Goal: Task Accomplishment & Management: Manage account settings

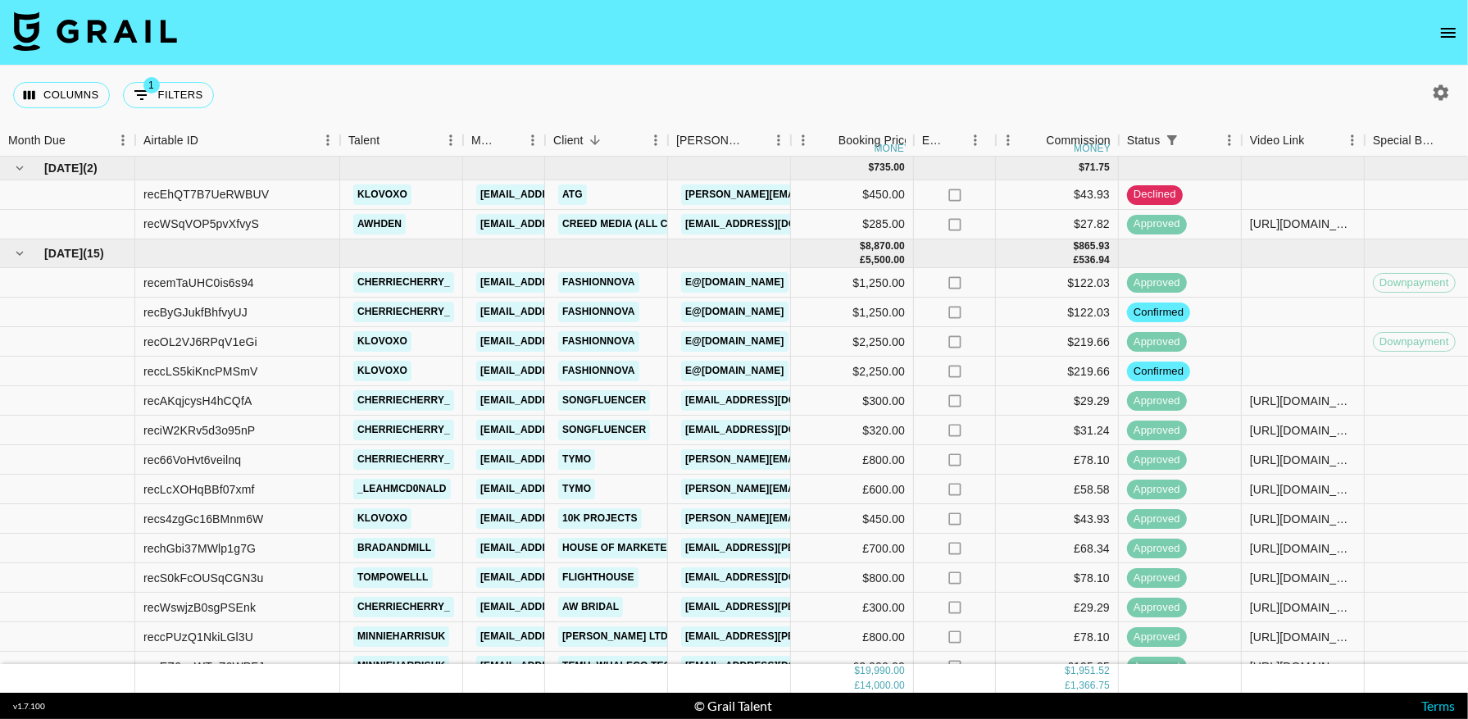
click at [1450, 36] on icon "open drawer" at bounding box center [1448, 33] width 15 height 10
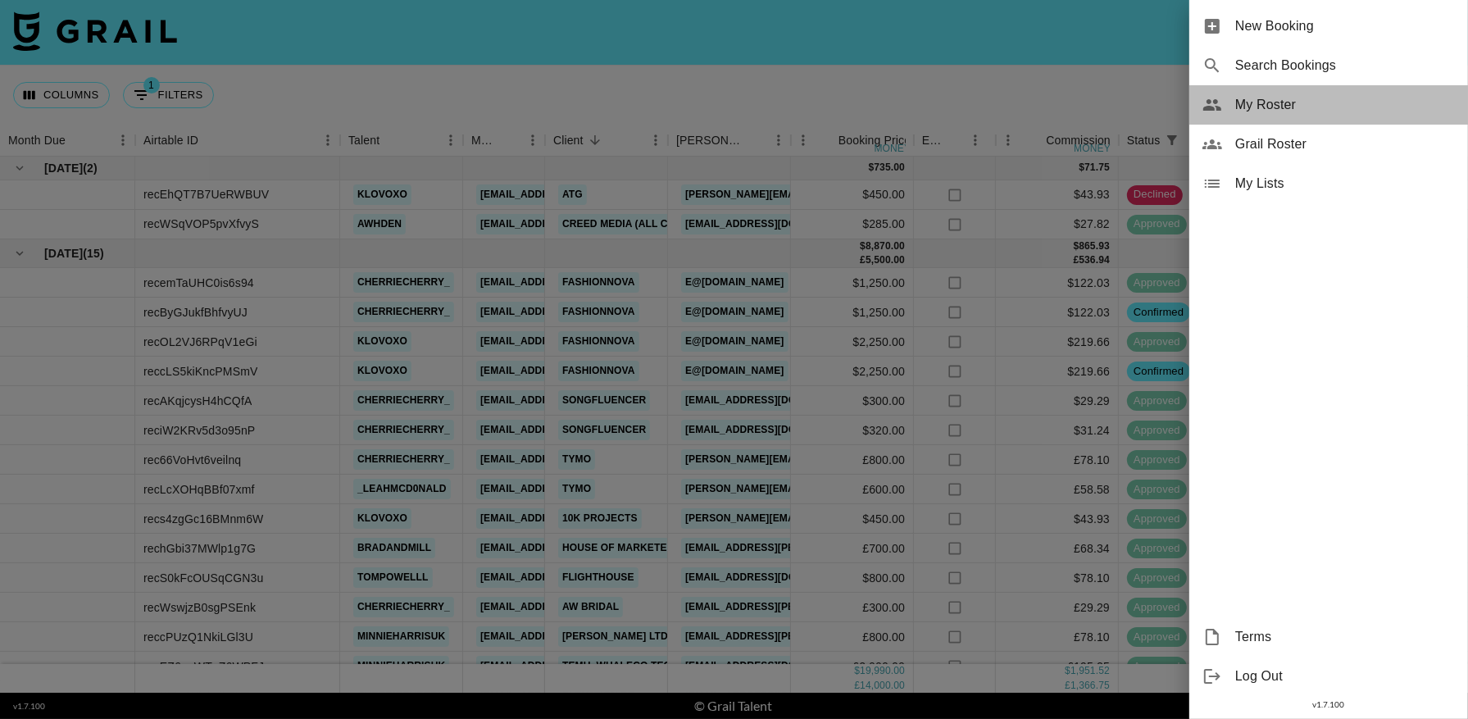
click at [1247, 107] on span "My Roster" at bounding box center [1345, 105] width 220 height 20
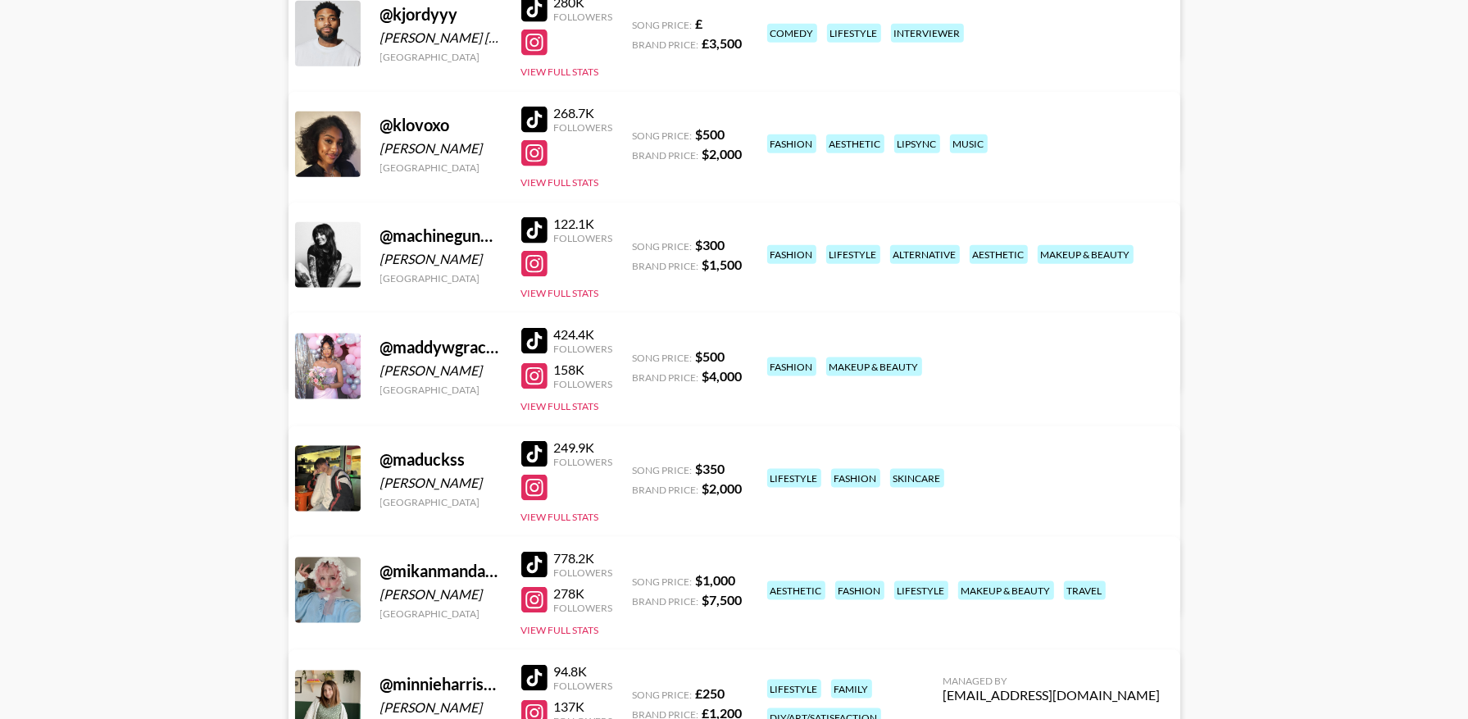
scroll to position [1939, 0]
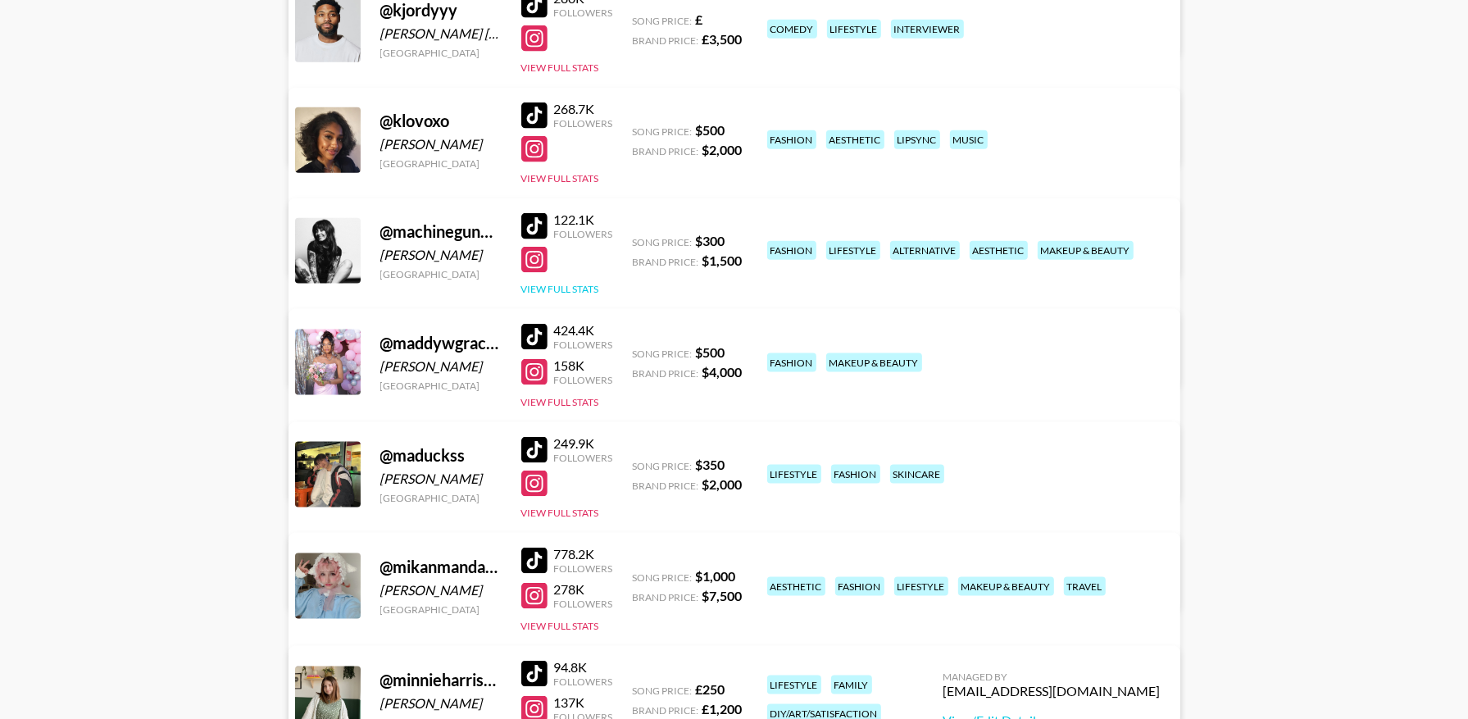
click at [575, 285] on button "View Full Stats" at bounding box center [560, 289] width 78 height 12
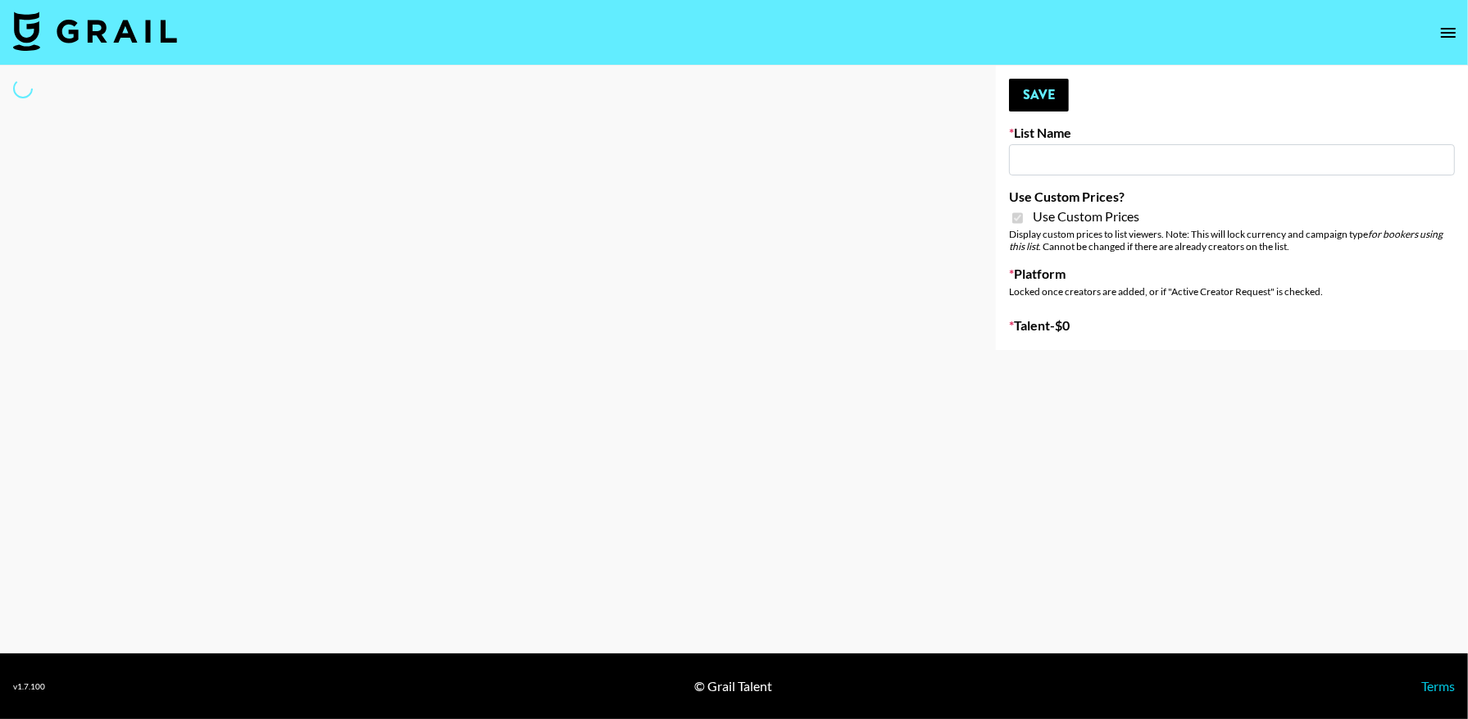
type input "FaceApp - 3rd Sept"
checkbox input "true"
select select "Brand"
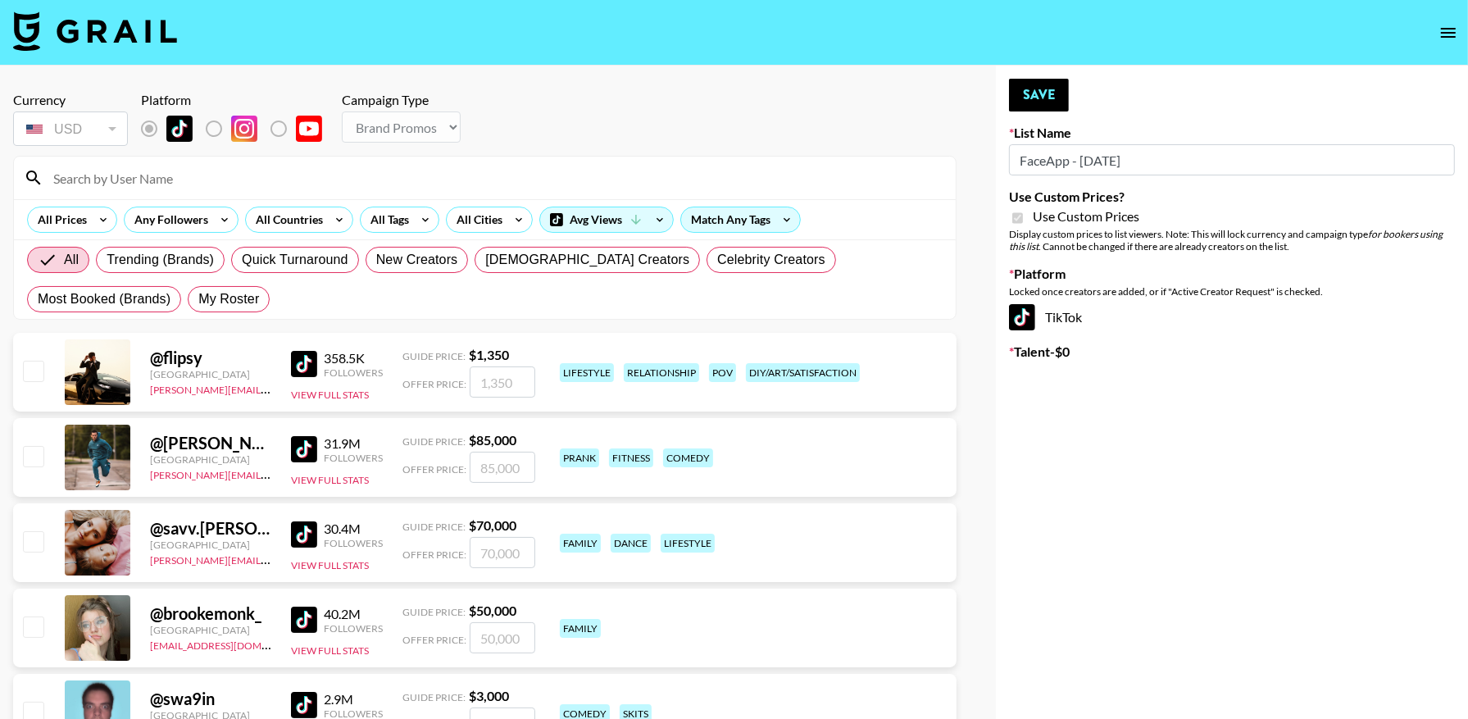
click at [369, 170] on input at bounding box center [494, 178] width 902 height 26
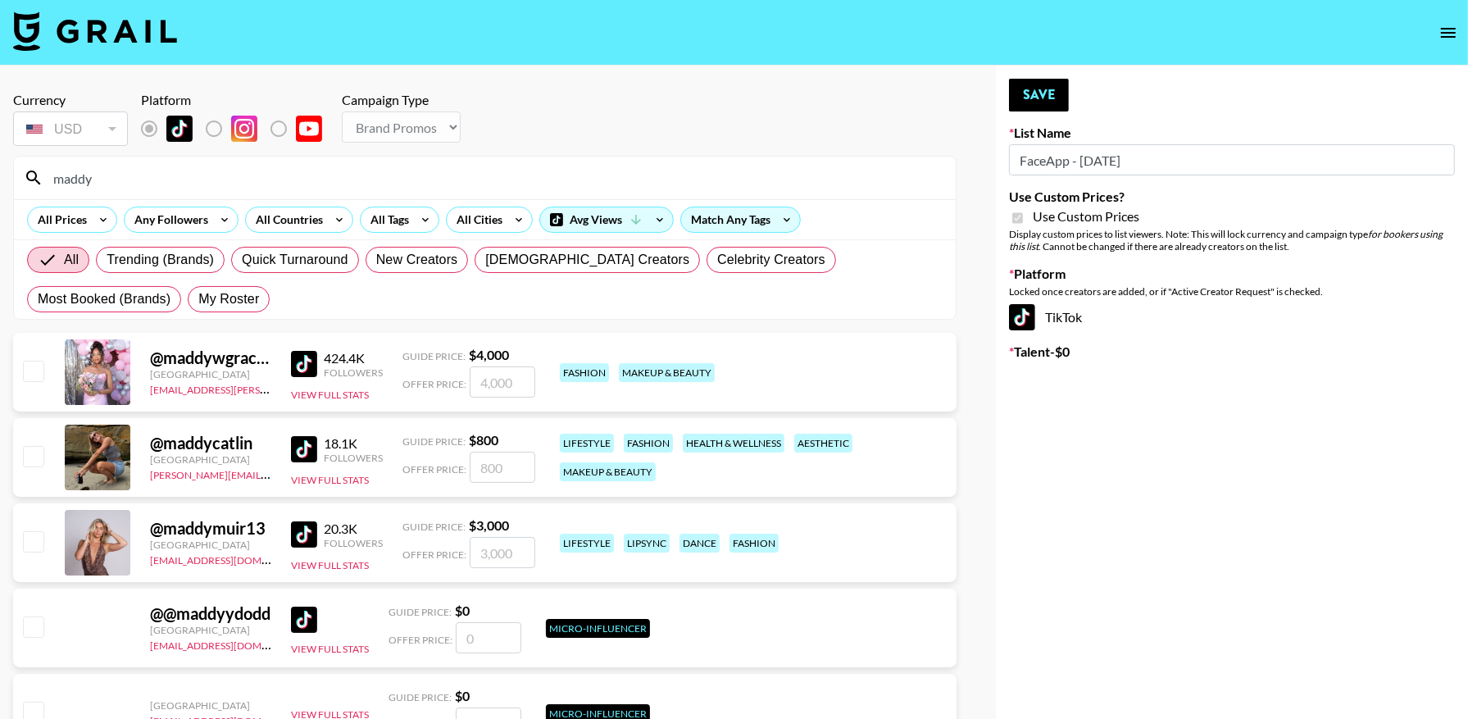
type input "maddy"
click at [35, 368] on input "checkbox" at bounding box center [33, 371] width 20 height 20
checkbox input "true"
type input "4000"
click at [493, 377] on input "4000" at bounding box center [503, 381] width 66 height 31
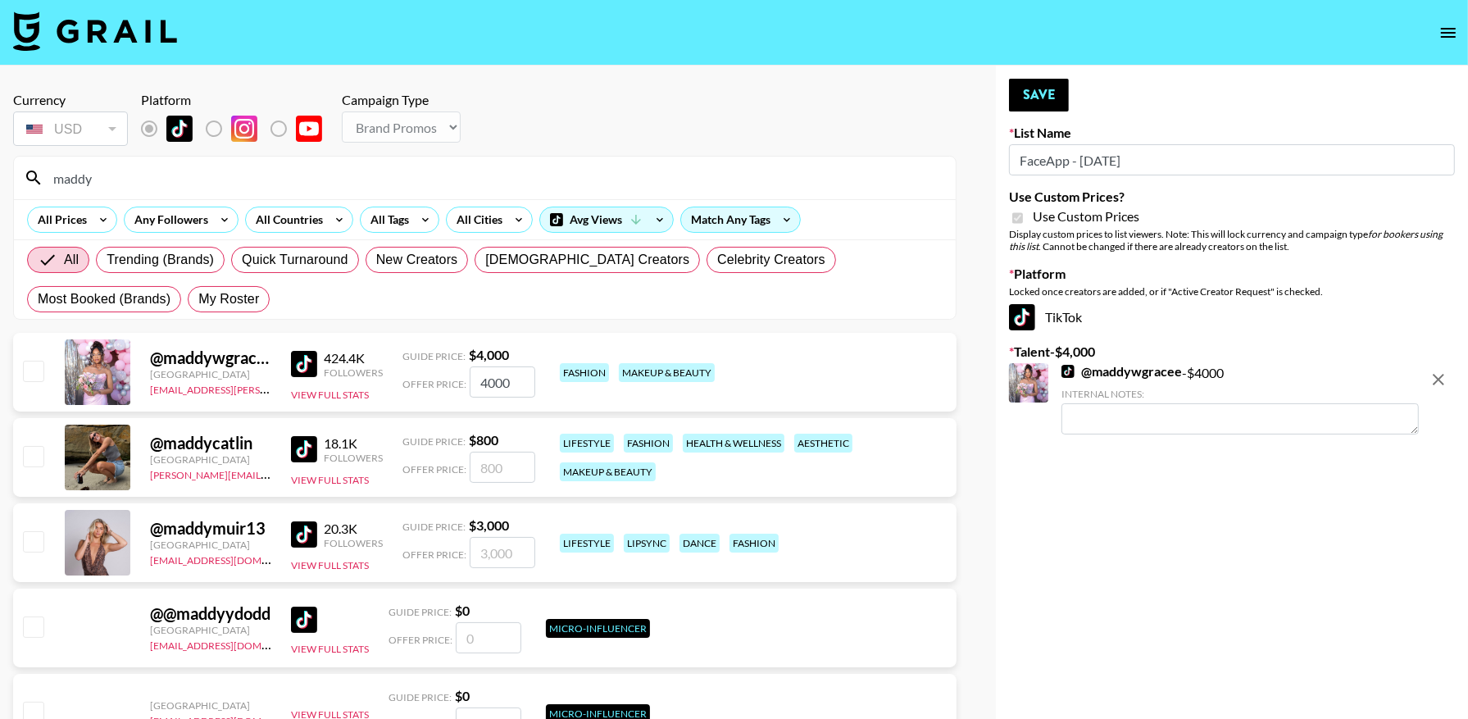
checkbox input "false"
checkbox input "true"
type input "3000"
click at [488, 384] on input "3000" at bounding box center [503, 381] width 66 height 31
checkbox input "false"
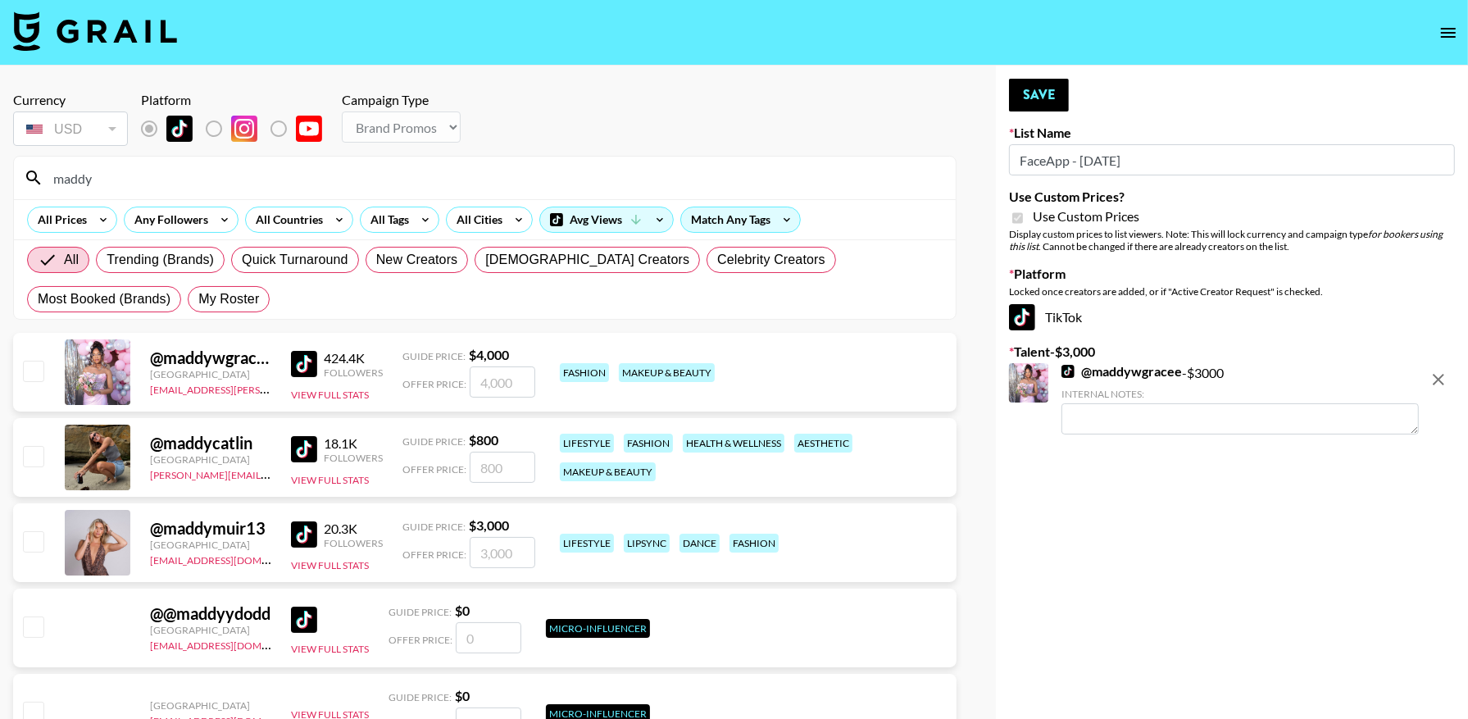
checkbox input "true"
type input "4"
checkbox input "false"
checkbox input "true"
type input "3000"
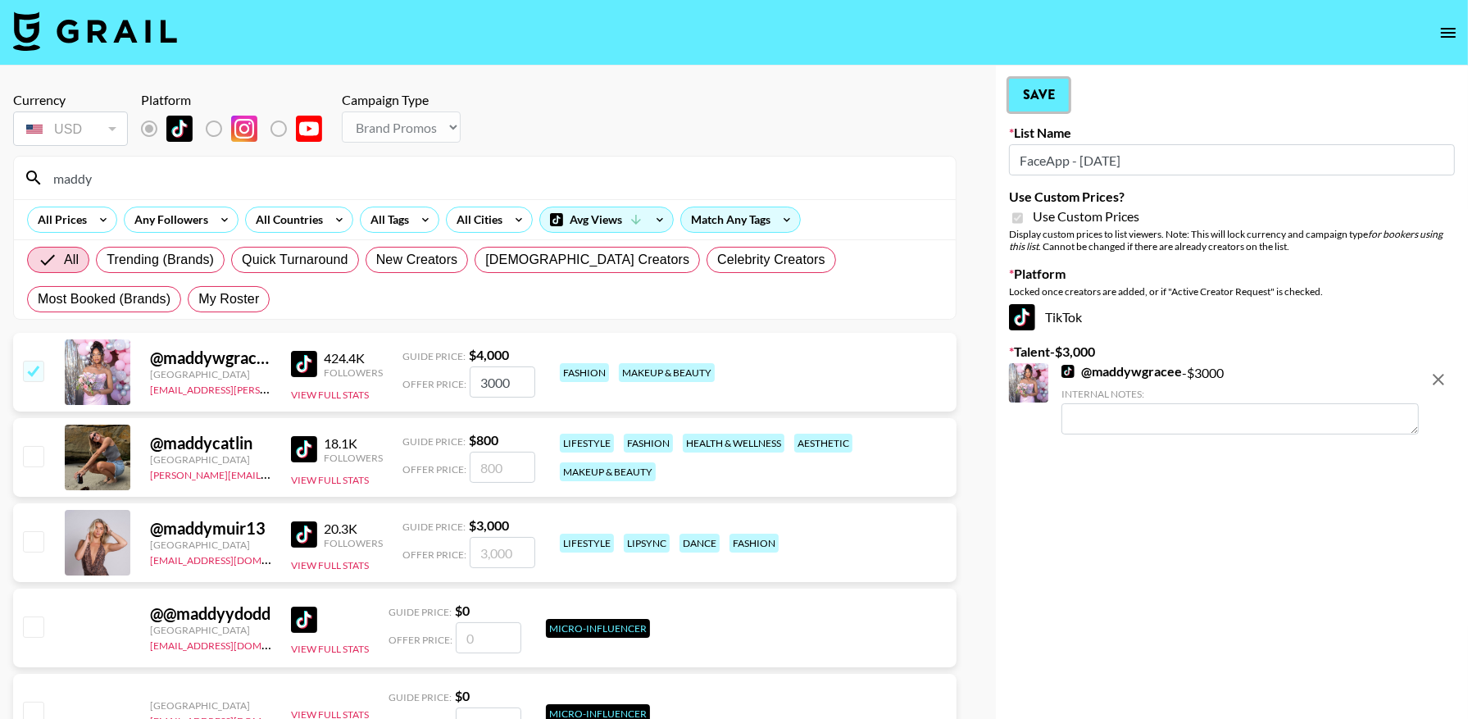
click at [1034, 100] on button "Save" at bounding box center [1039, 95] width 60 height 33
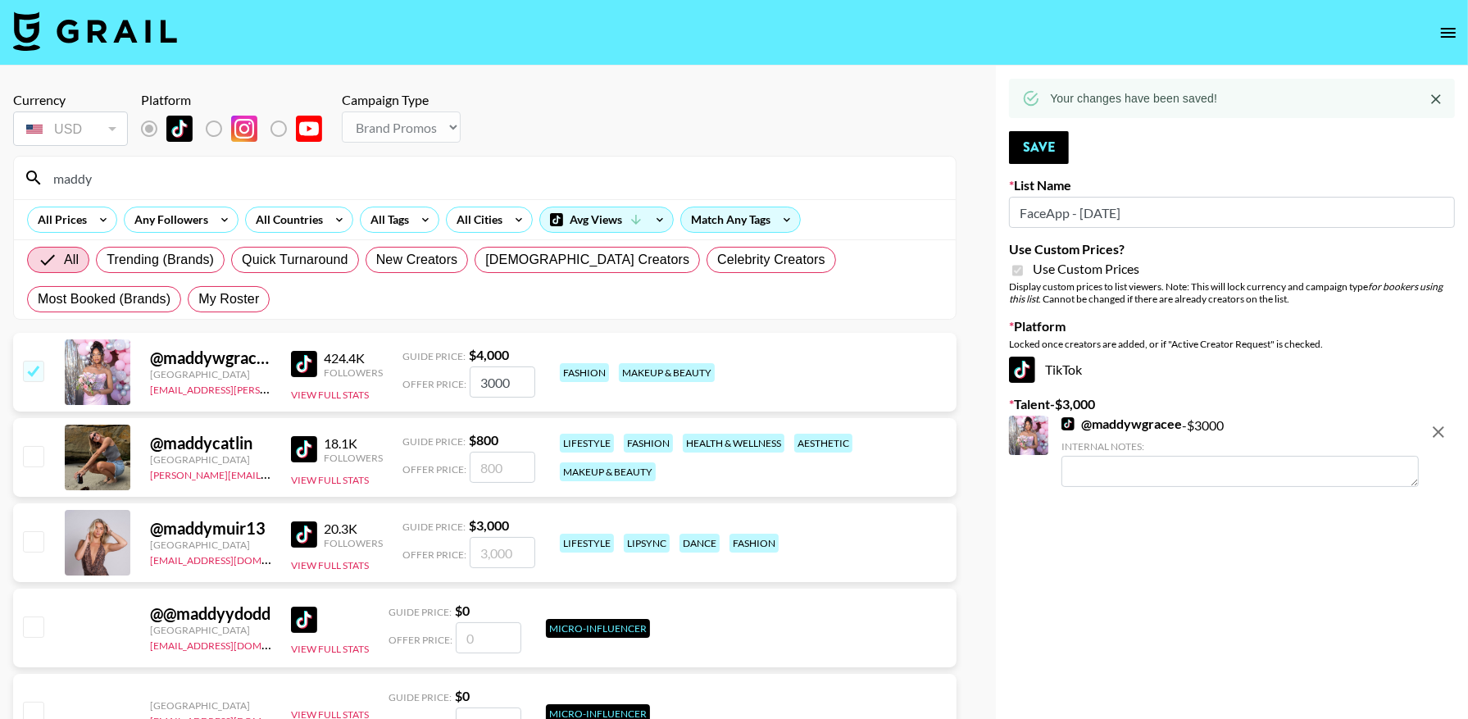
click at [504, 172] on input "maddy" at bounding box center [494, 178] width 902 height 26
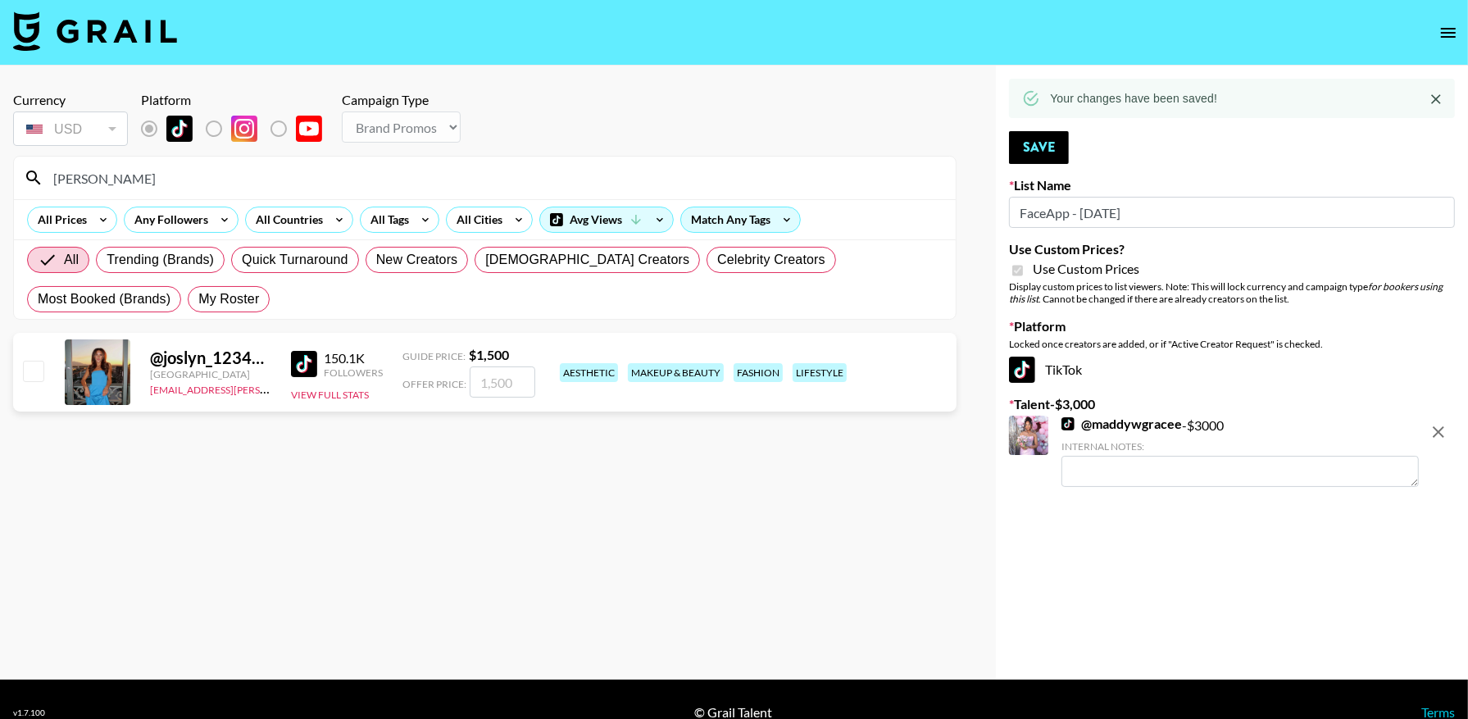
type input "joslyn"
click at [37, 377] on input "checkbox" at bounding box center [33, 371] width 20 height 20
checkbox input "true"
type input "1500"
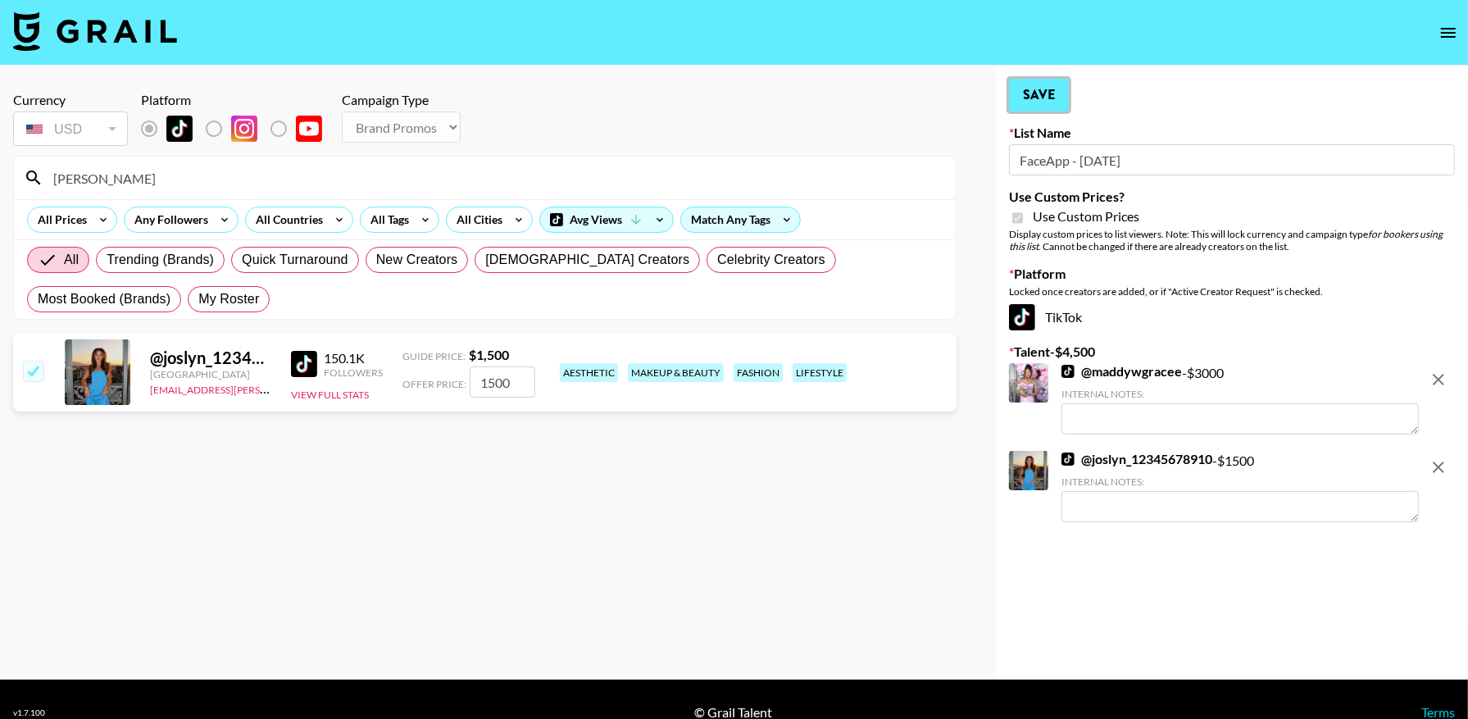
click at [1037, 84] on button "Save" at bounding box center [1039, 95] width 60 height 33
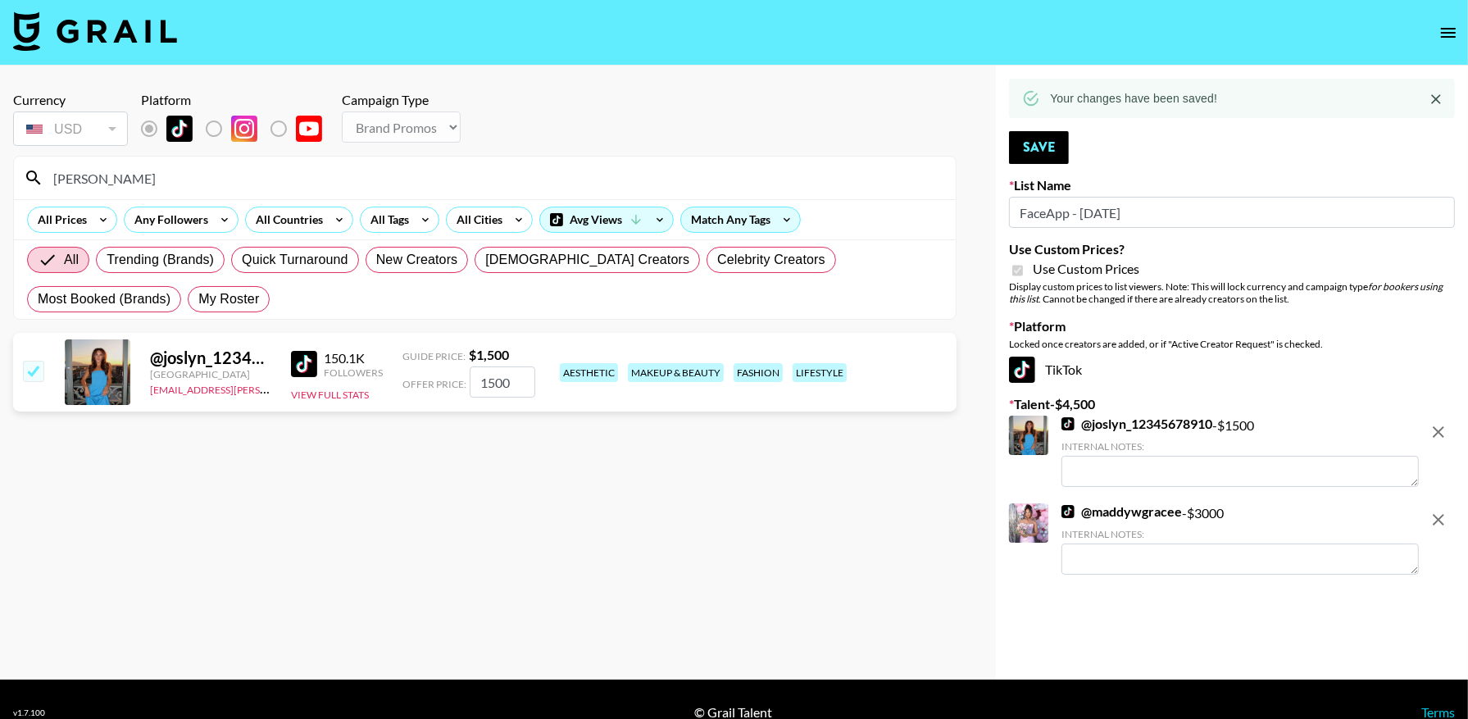
click at [183, 166] on input "joslyn" at bounding box center [494, 178] width 902 height 26
click at [1436, 431] on icon "remove" at bounding box center [1438, 432] width 20 height 20
checkbox input "false"
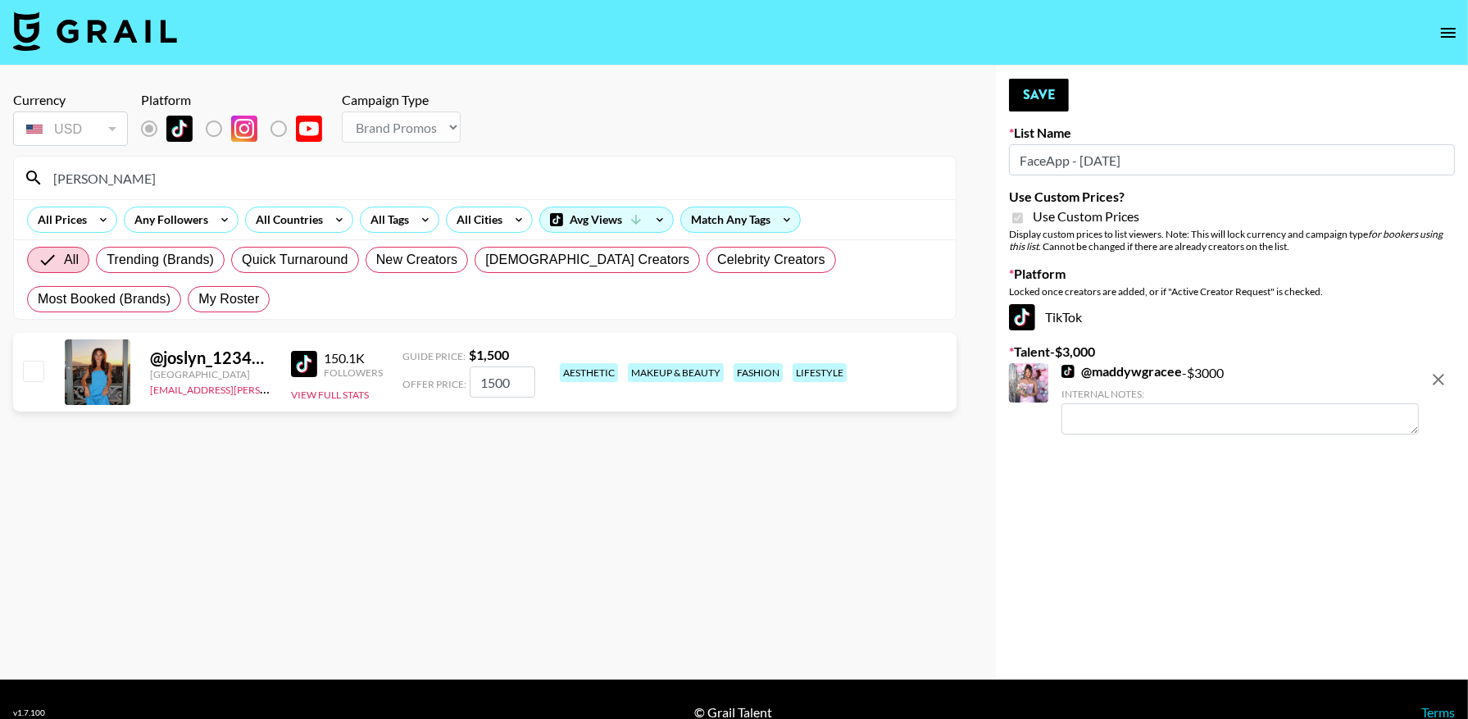
click at [603, 167] on input "joslyn" at bounding box center [494, 178] width 902 height 26
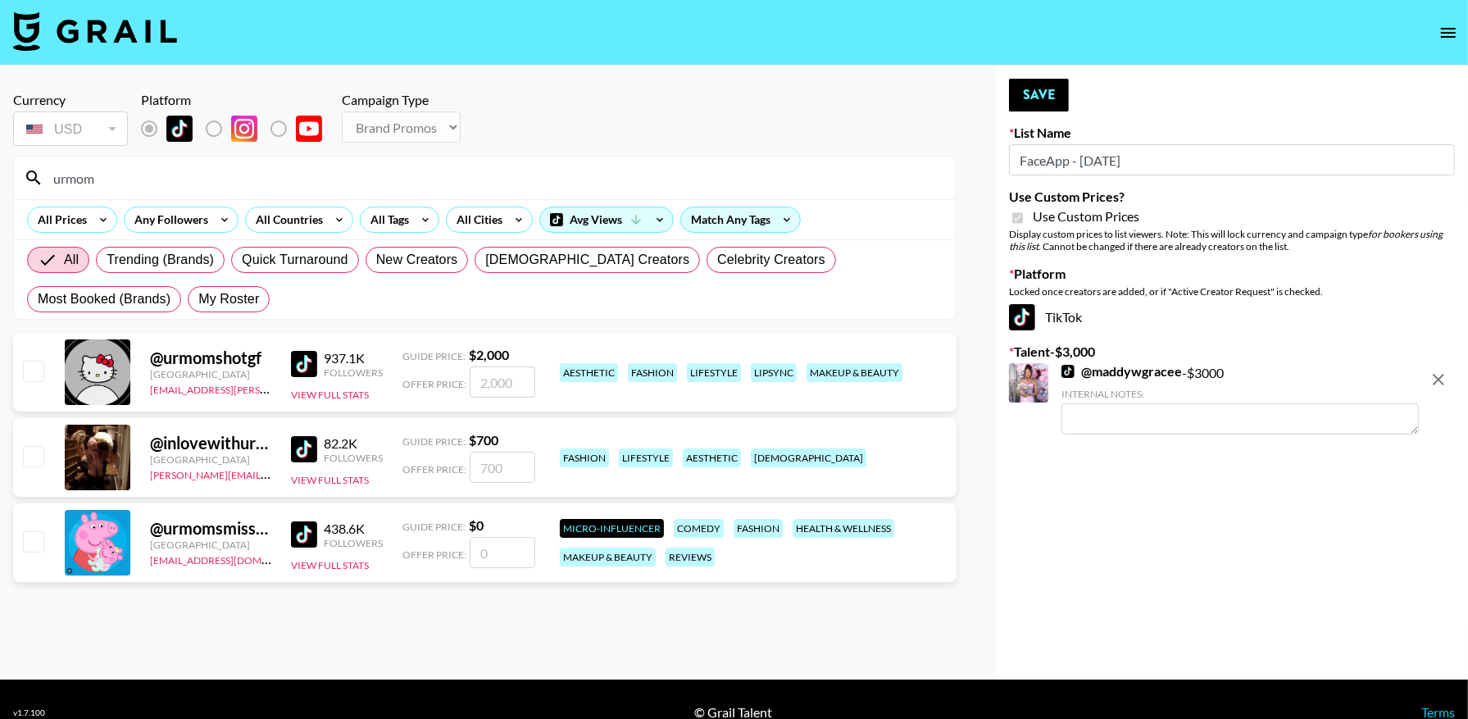
type input "urmom"
click at [38, 370] on input "checkbox" at bounding box center [33, 371] width 20 height 20
checkbox input "true"
type input "2000"
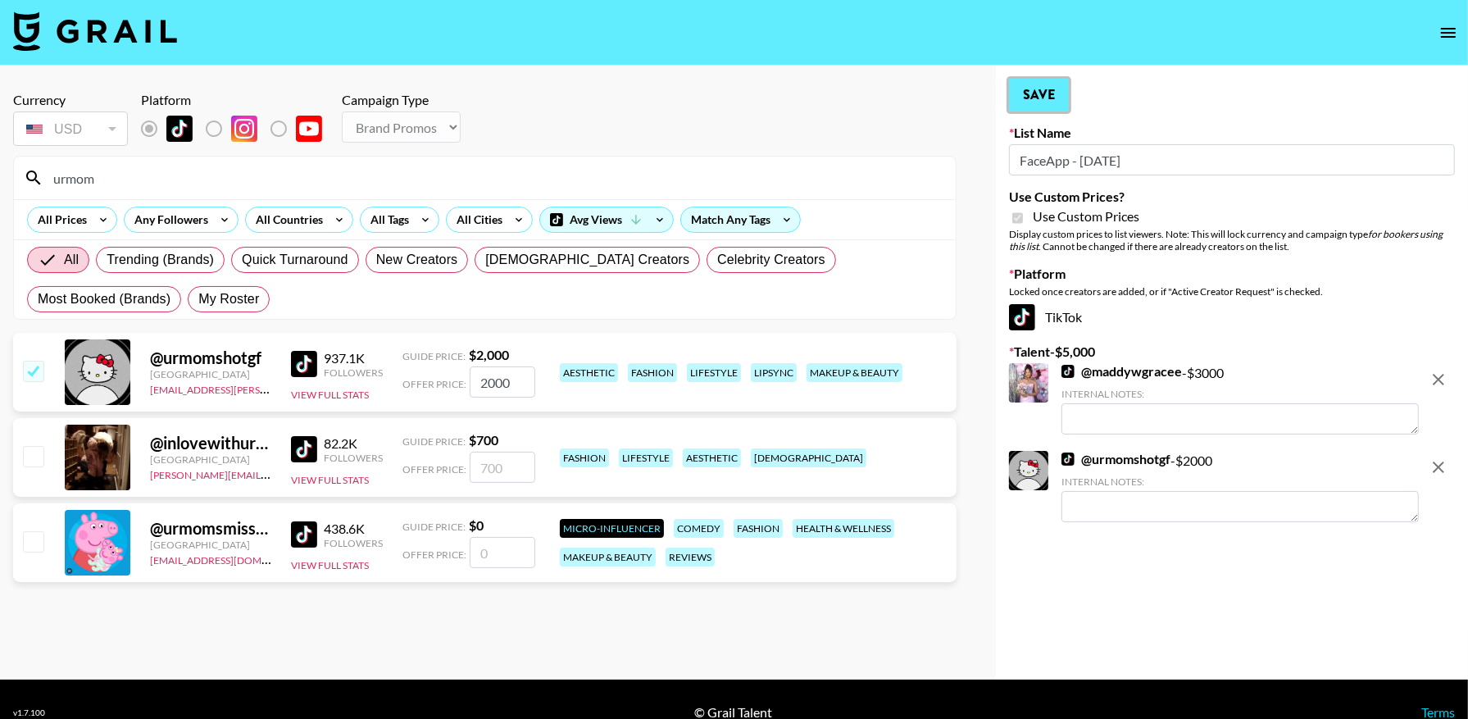
click at [1021, 104] on button "Save" at bounding box center [1039, 95] width 60 height 33
checkbox input "true"
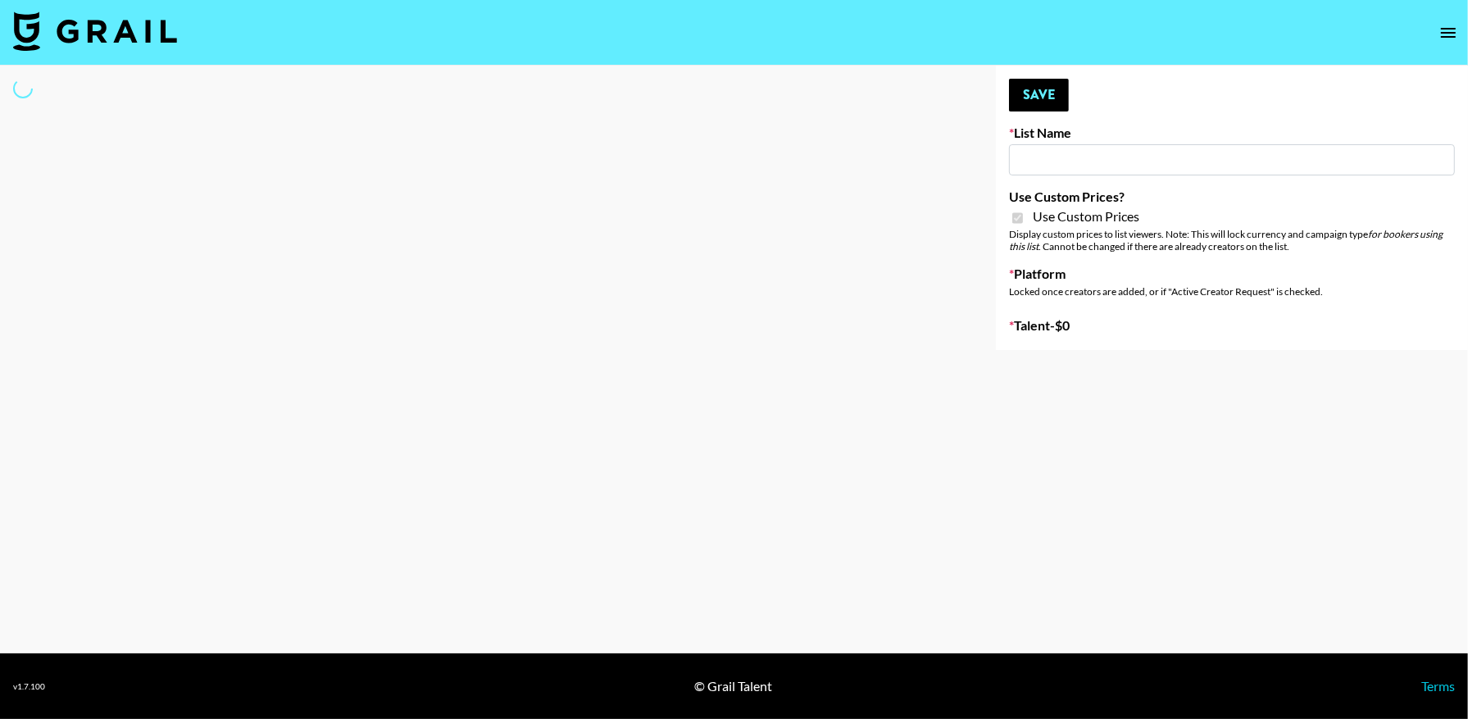
type input "Axis-Y - [DATE]"
checkbox input "true"
select select "Brand"
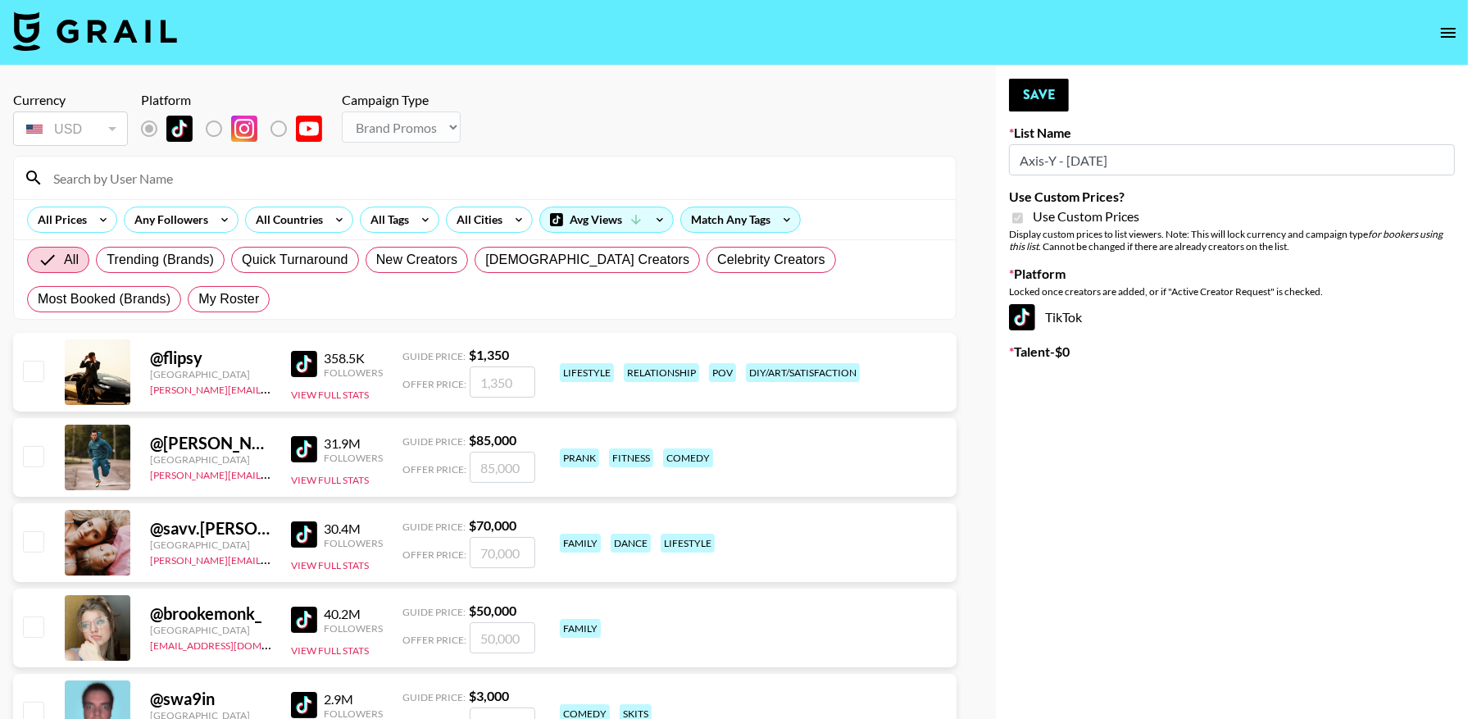
click at [270, 175] on input at bounding box center [494, 178] width 902 height 26
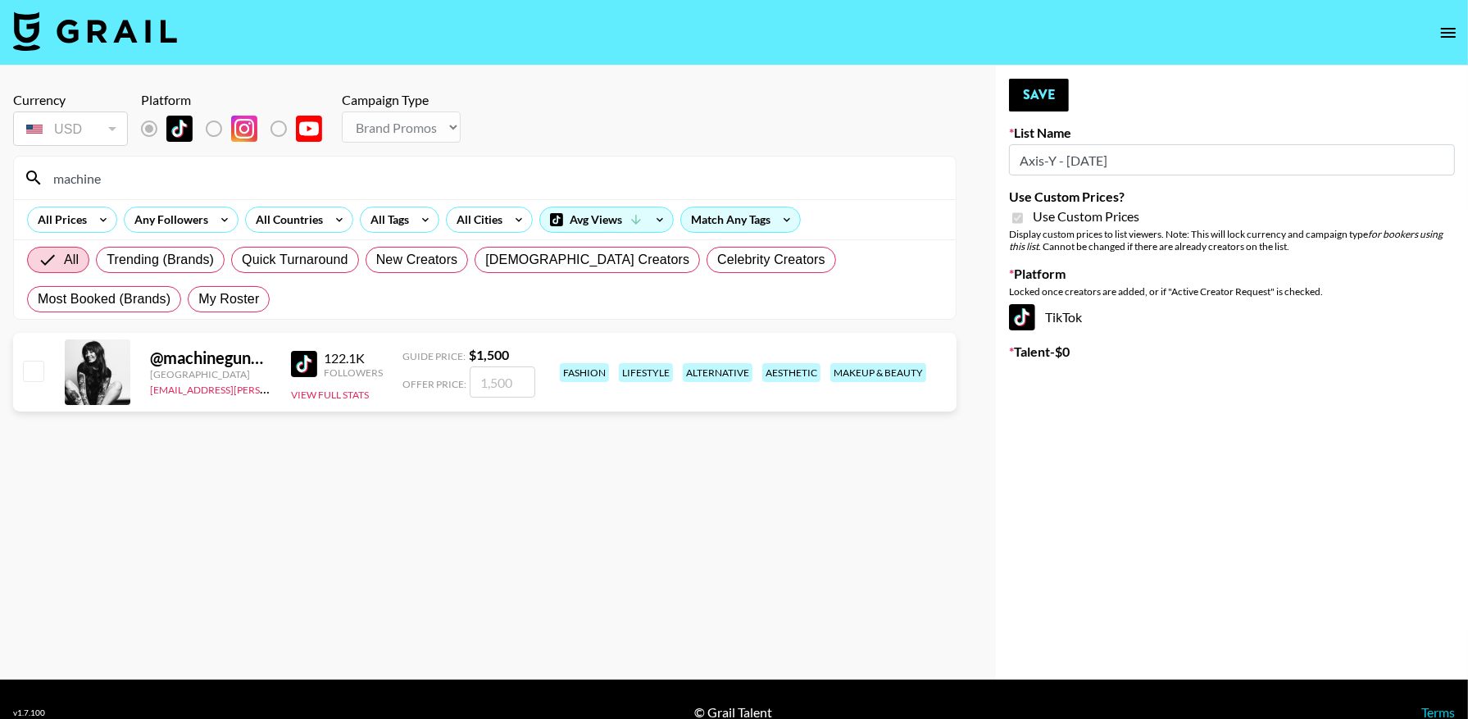
type input "machine"
click at [33, 388] on div "@ machinegunkaela [GEOGRAPHIC_DATA] [EMAIL_ADDRESS][PERSON_NAME][DOMAIN_NAME] 1…" at bounding box center [484, 372] width 943 height 79
click at [33, 376] on input "checkbox" at bounding box center [33, 371] width 20 height 20
checkbox input "true"
type input "1500"
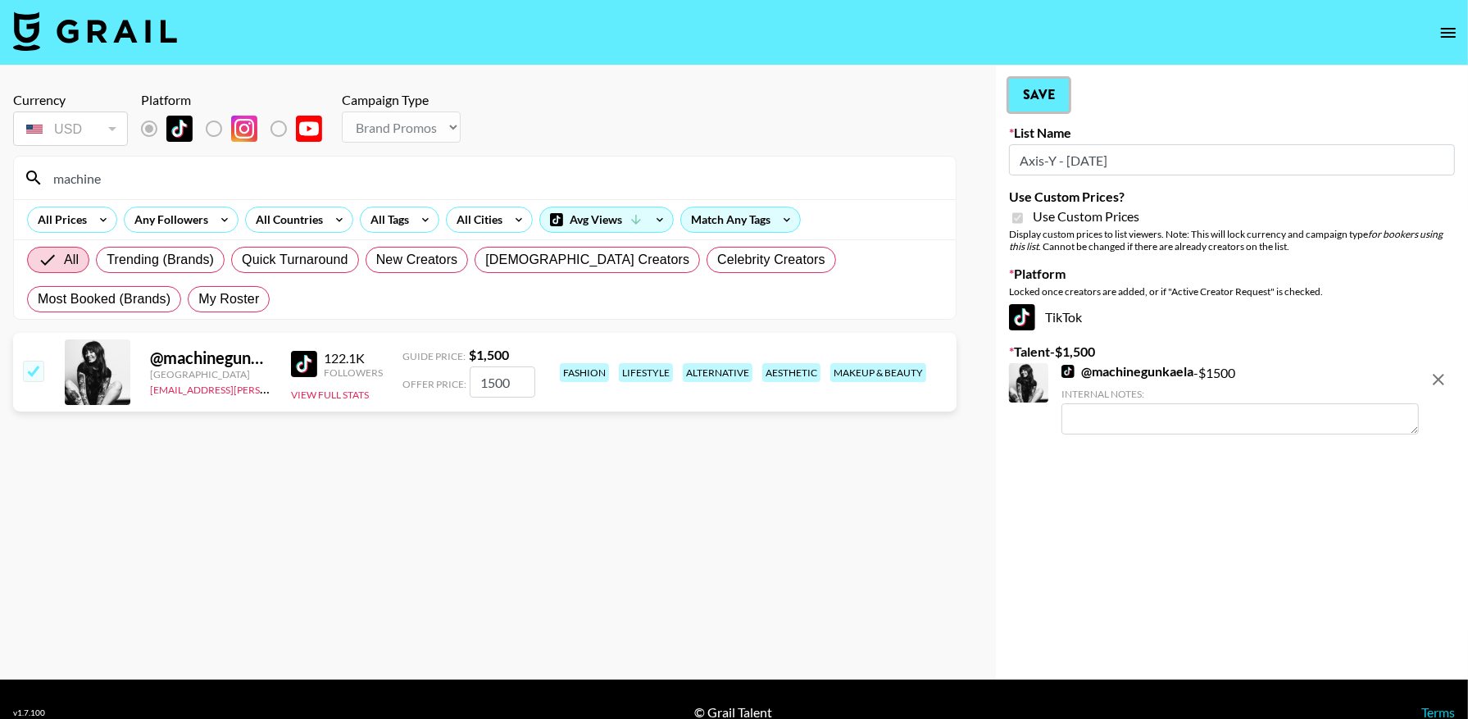
click at [1041, 97] on button "Save" at bounding box center [1039, 95] width 60 height 33
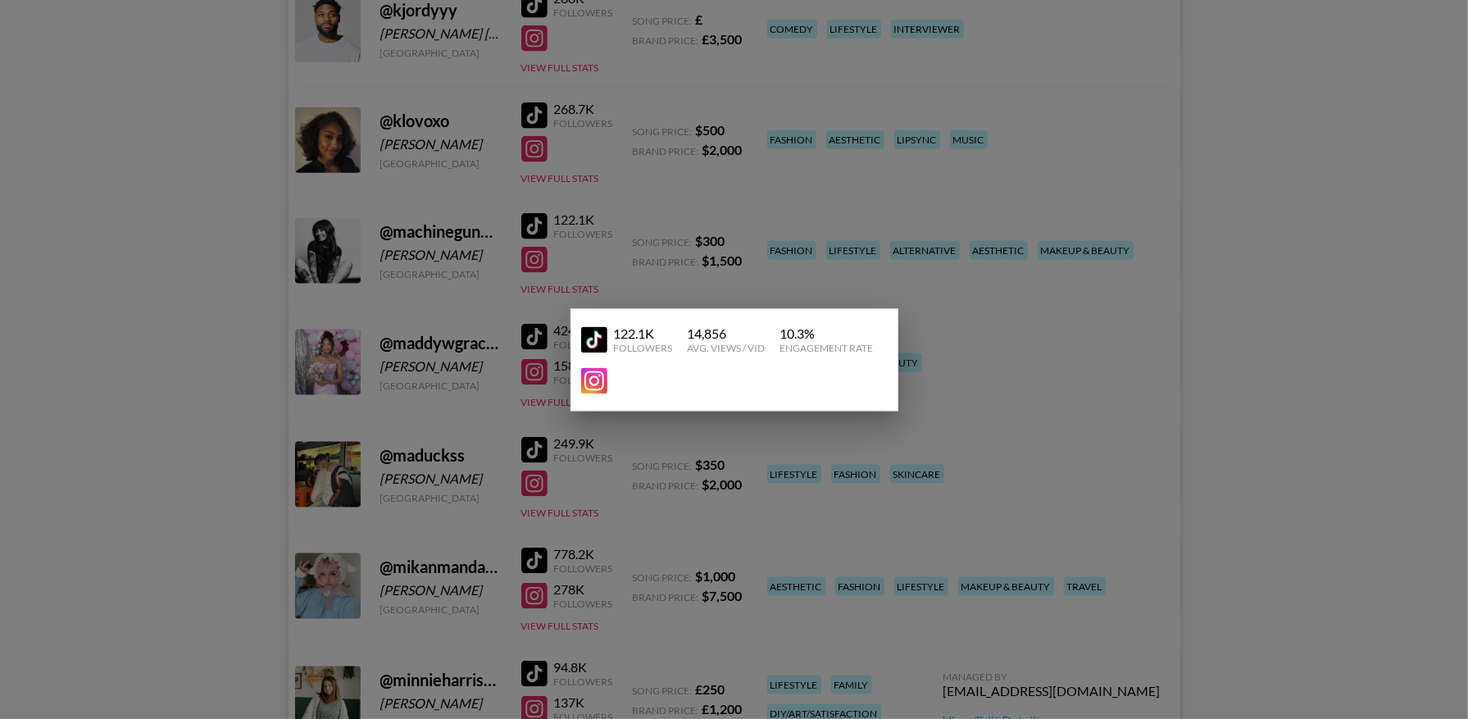
scroll to position [1939, 0]
click at [1255, 247] on div at bounding box center [734, 359] width 1468 height 719
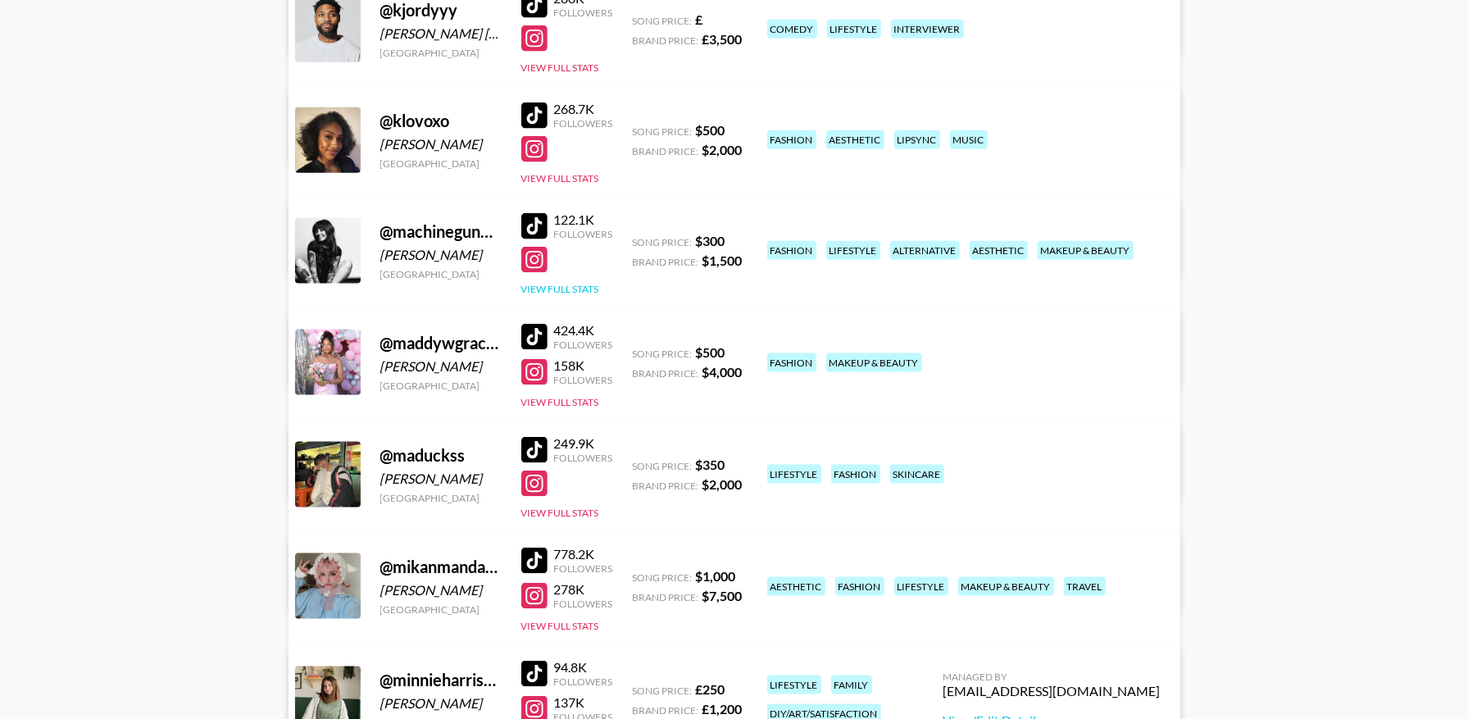
scroll to position [0, 0]
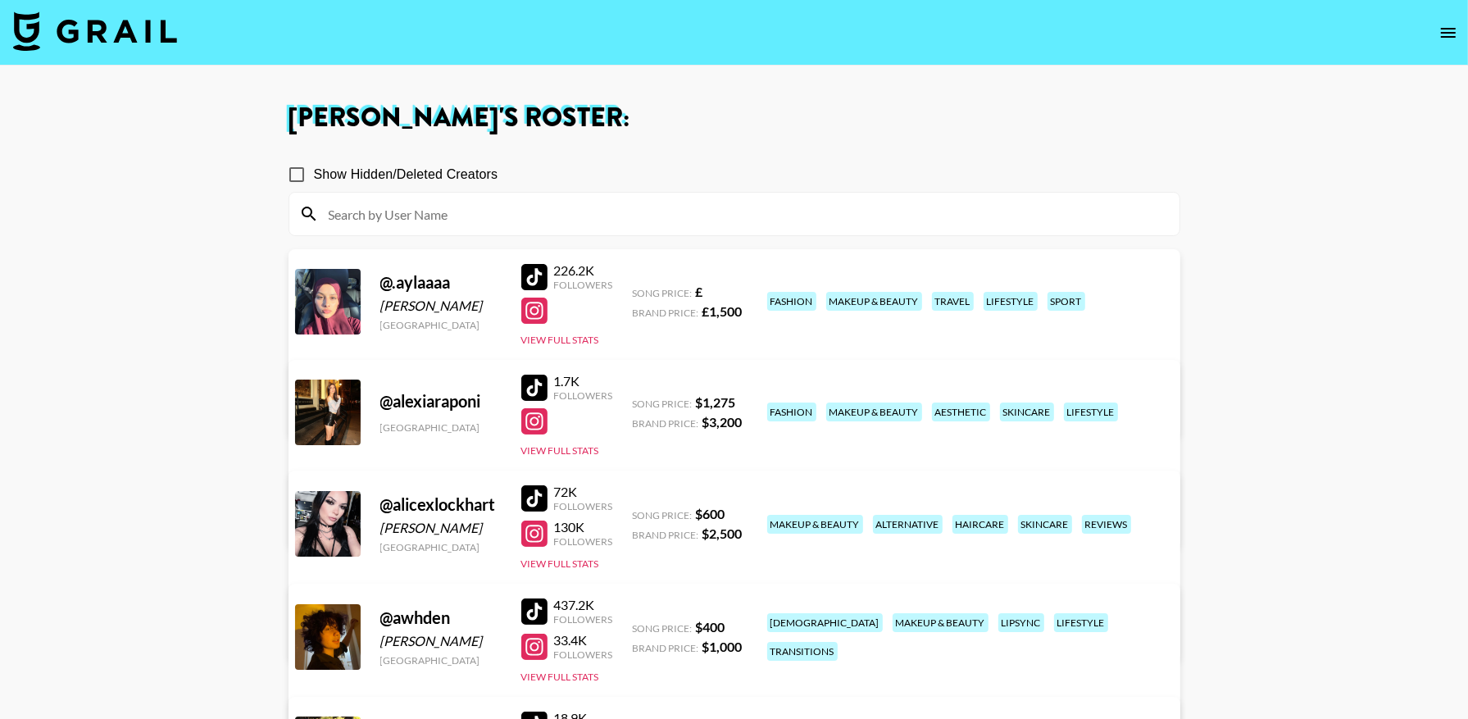
click at [130, 30] on img at bounding box center [95, 30] width 164 height 39
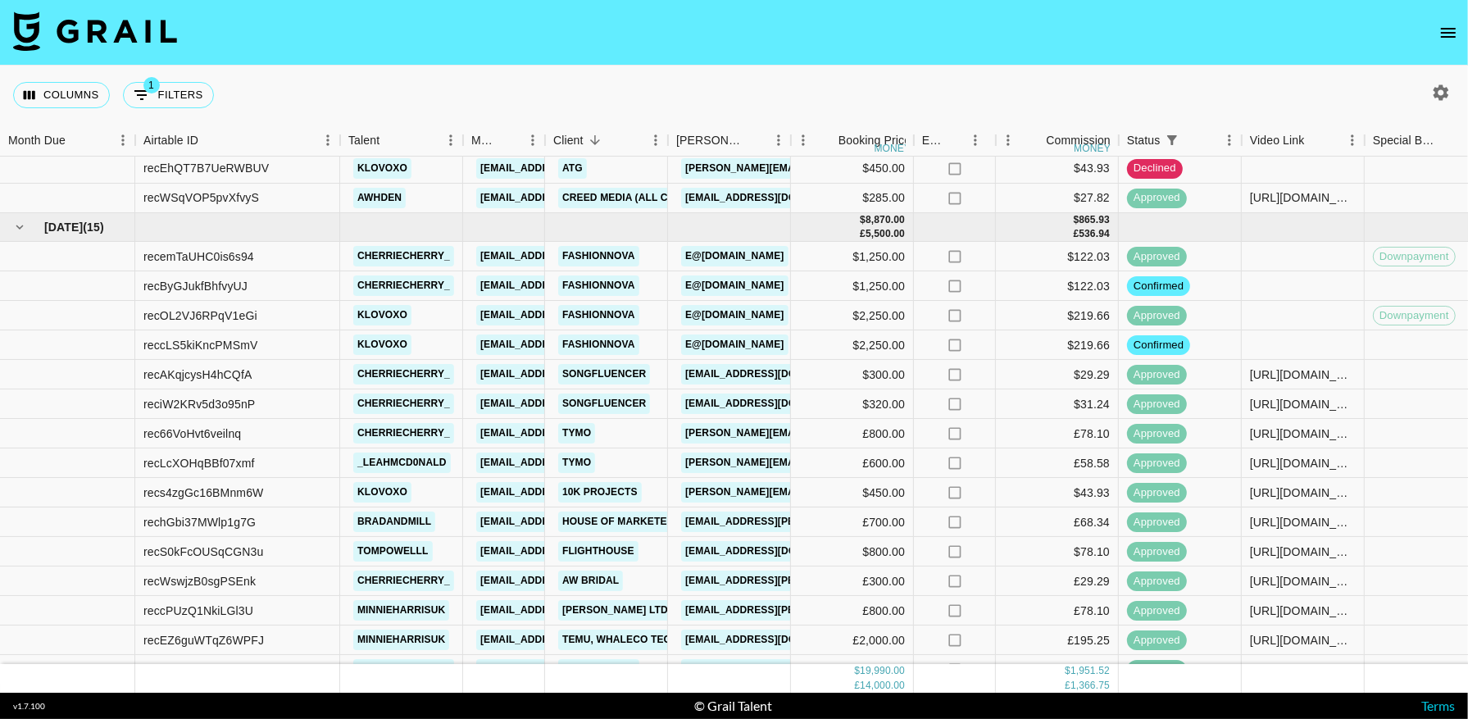
scroll to position [486, 0]
